Goal: Navigation & Orientation: Understand site structure

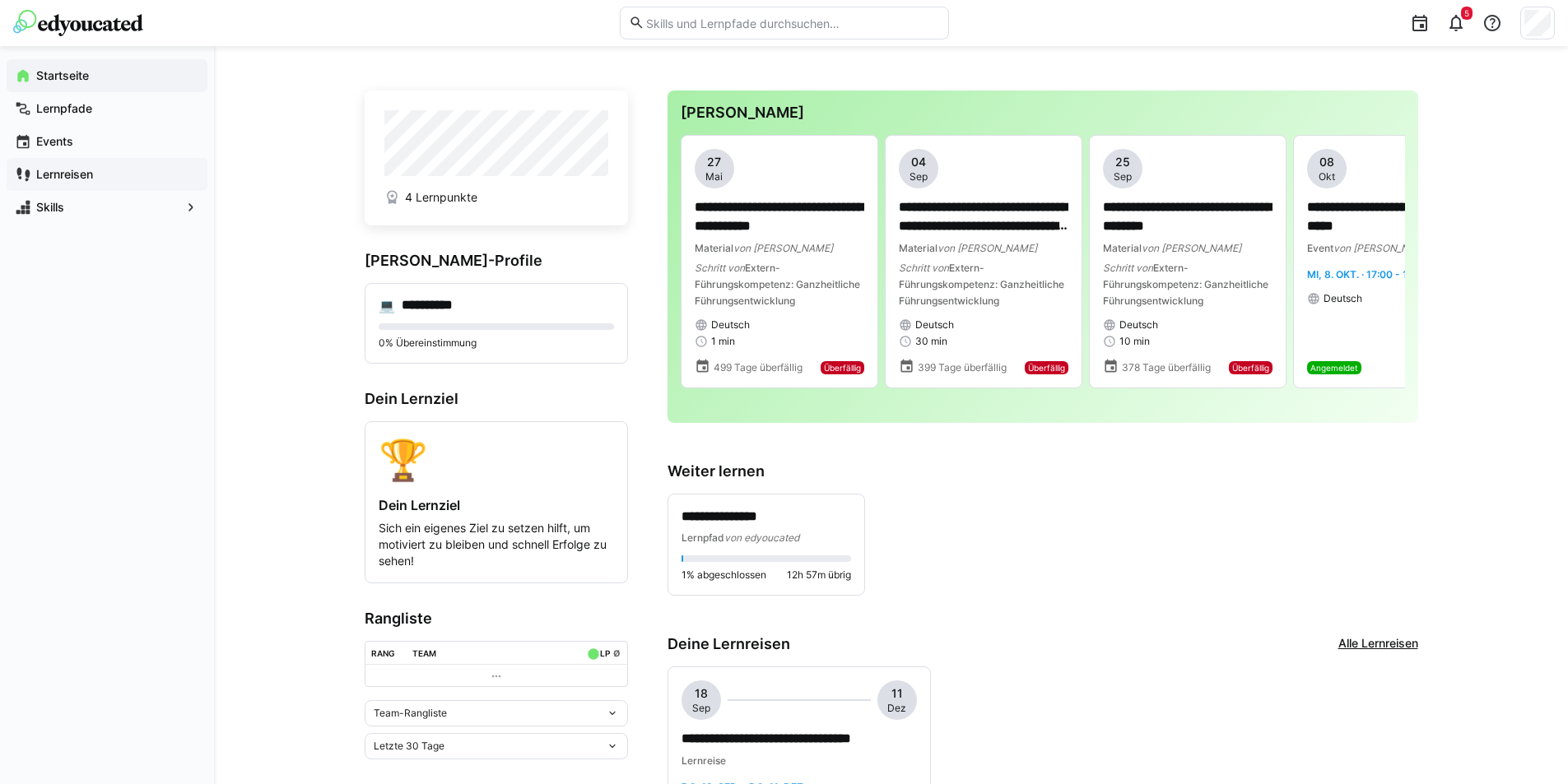
click at [0, 0] on app-navigation-label "Lernreisen" at bounding box center [0, 0] width 0 height 0
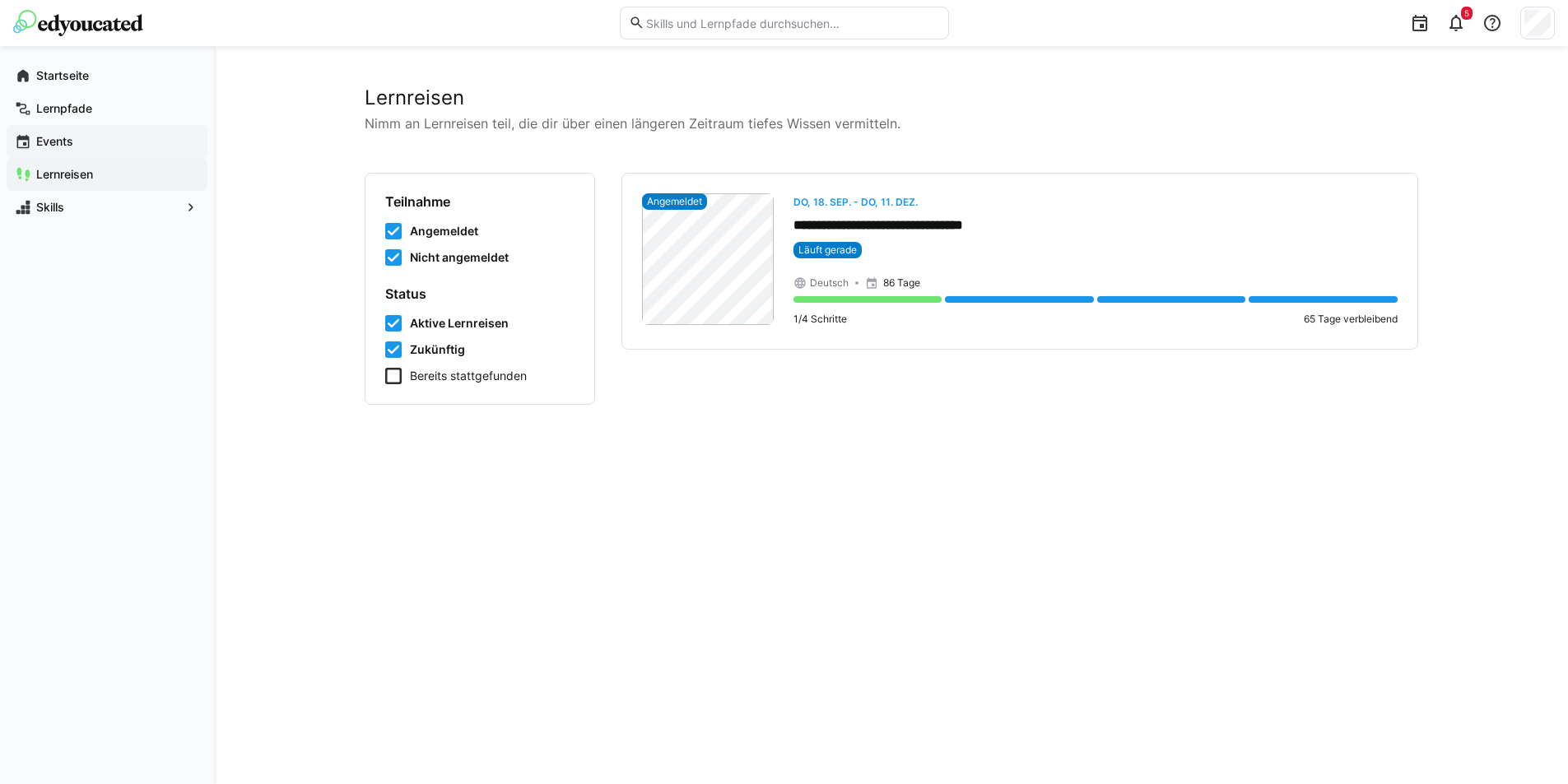
click at [0, 0] on app-navigation-label "Events" at bounding box center [0, 0] width 0 height 0
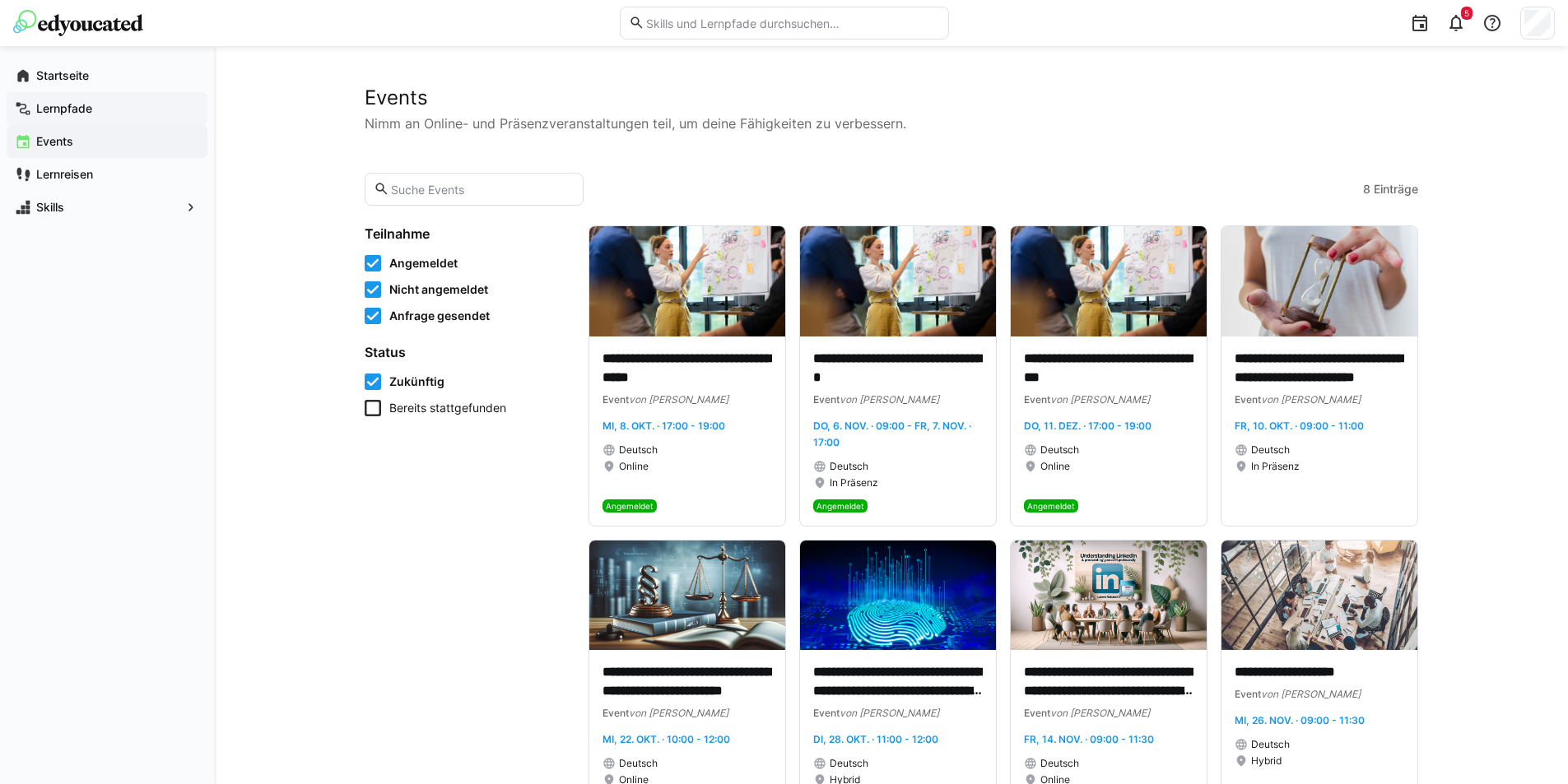
click at [0, 0] on app-navigation-label "Lernpfade" at bounding box center [0, 0] width 0 height 0
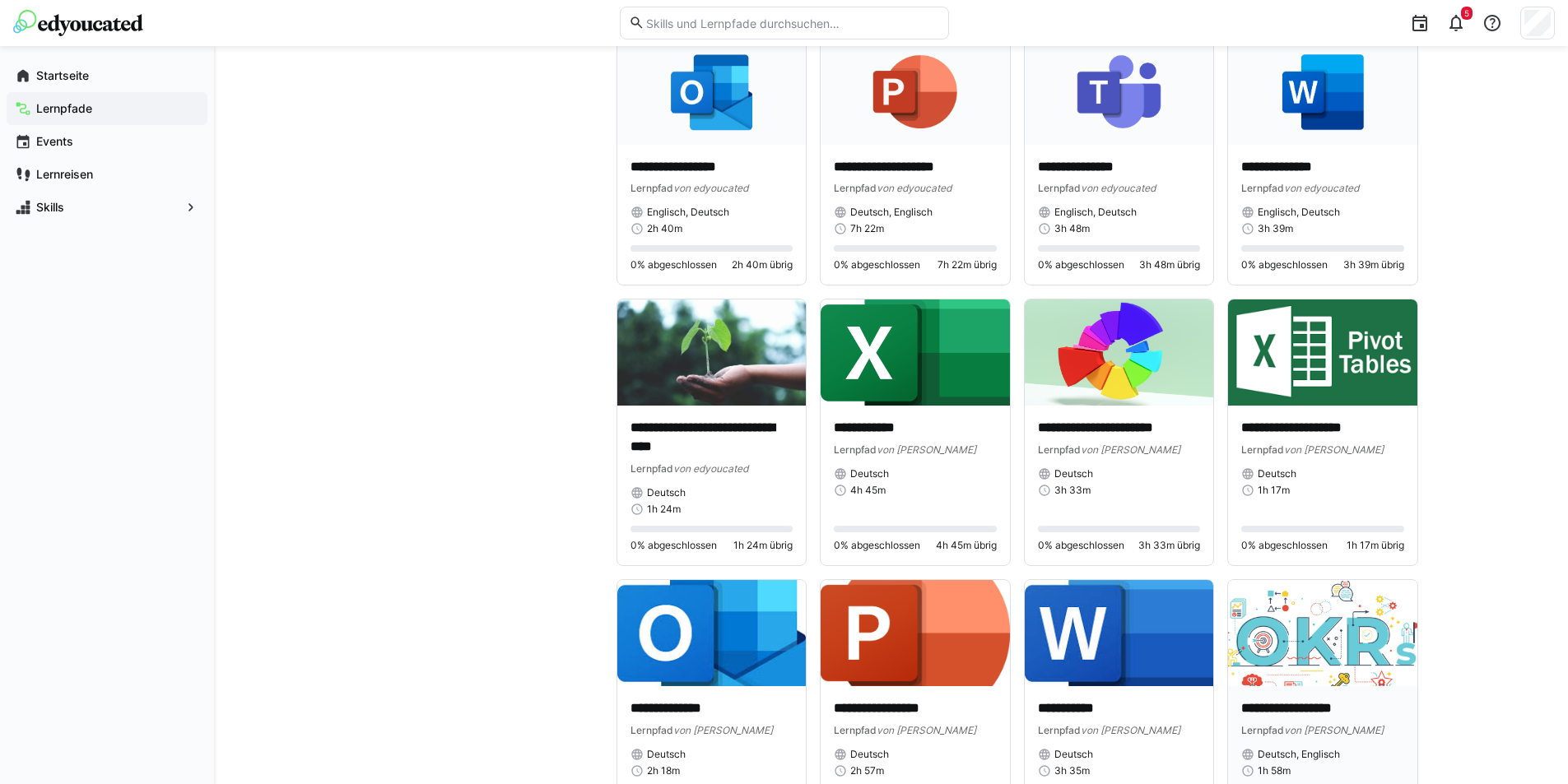
scroll to position [3538, 0]
